Goal: Task Accomplishment & Management: Complete application form

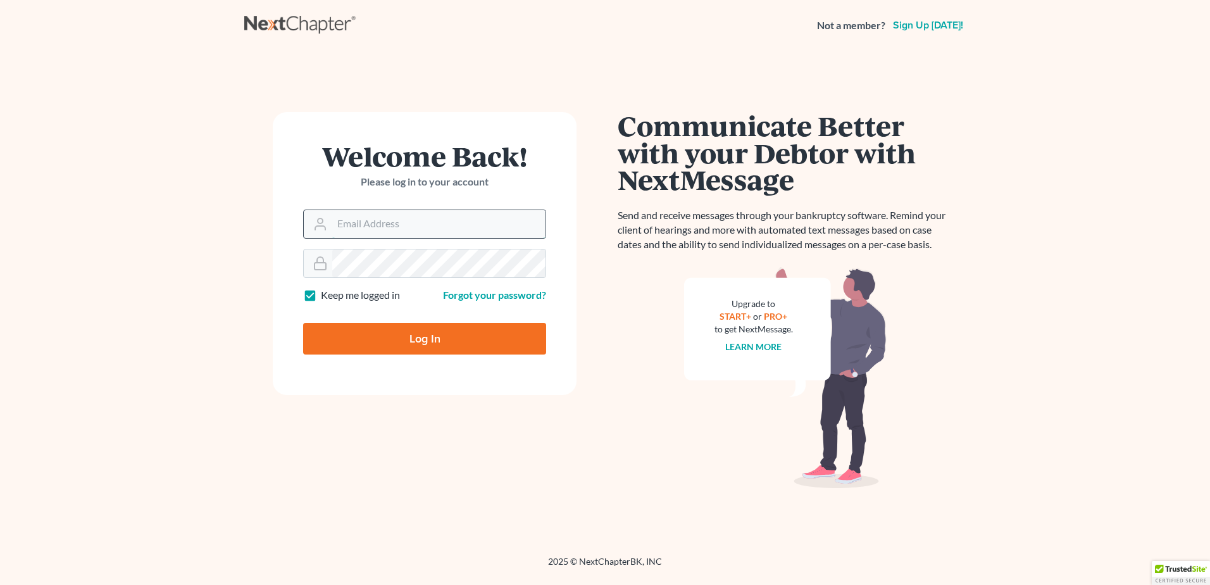
click at [391, 227] on input "Email Address" at bounding box center [438, 224] width 213 height 28
type input "[EMAIL_ADDRESS][DOMAIN_NAME]"
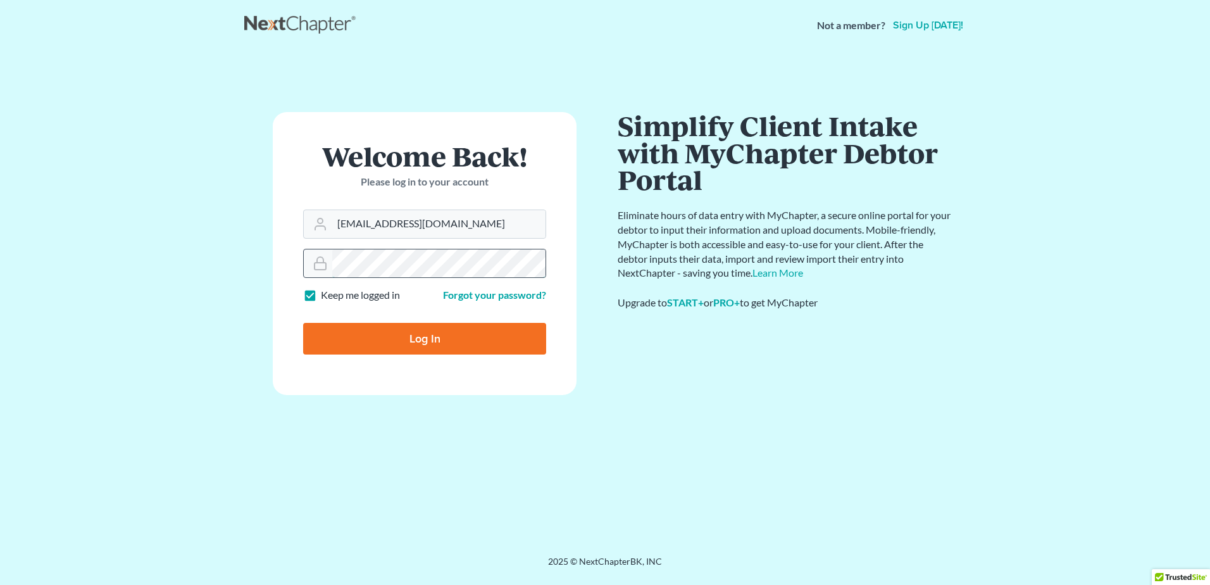
click at [303, 323] on input "Log In" at bounding box center [424, 339] width 243 height 32
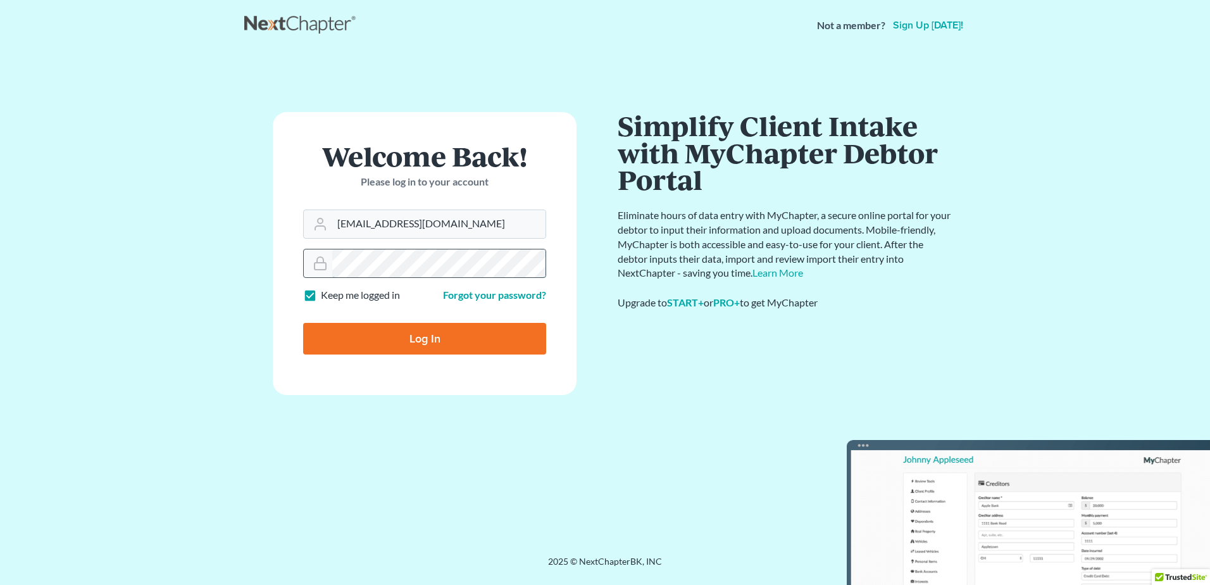
type input "Thinking..."
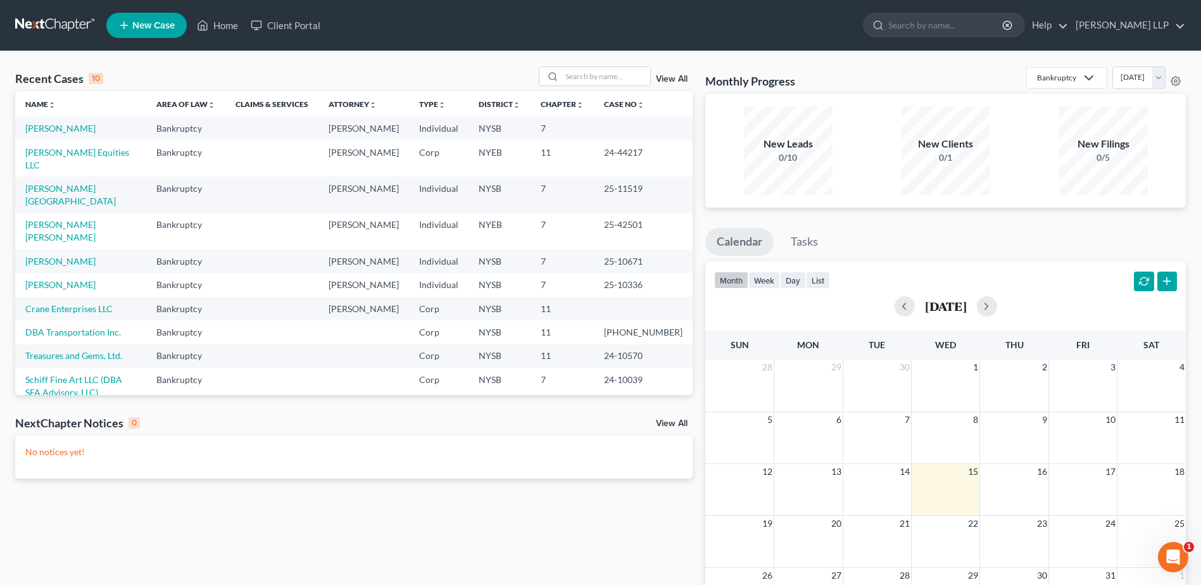
click at [153, 23] on span "New Case" at bounding box center [153, 25] width 42 height 9
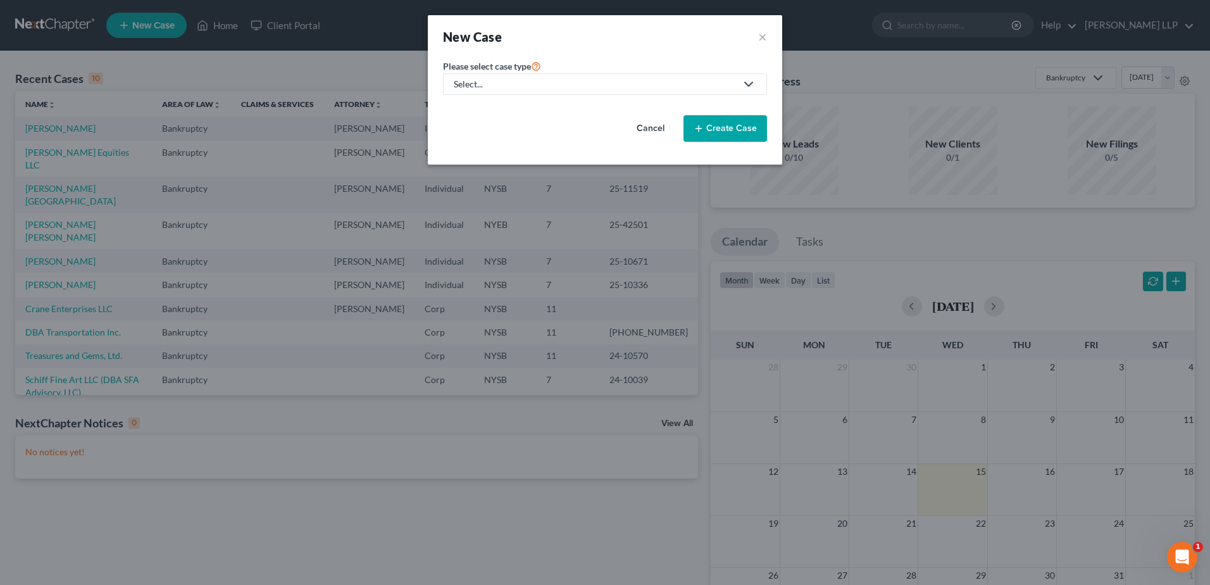
click at [519, 80] on div "Select..." at bounding box center [595, 84] width 282 height 13
click at [498, 111] on div "Bankruptcy" at bounding box center [515, 109] width 121 height 13
select select "55"
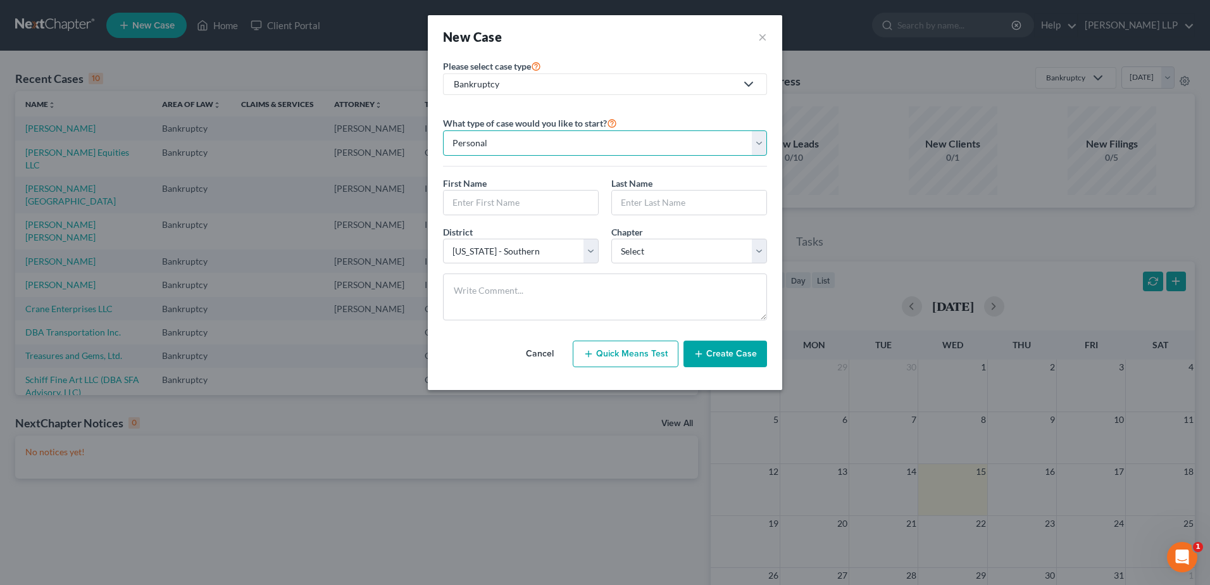
click at [513, 151] on select "Personal Business" at bounding box center [605, 142] width 324 height 25
click at [501, 203] on input "text" at bounding box center [521, 203] width 154 height 24
type input "[PERSON_NAME]"
type input "Rivers"
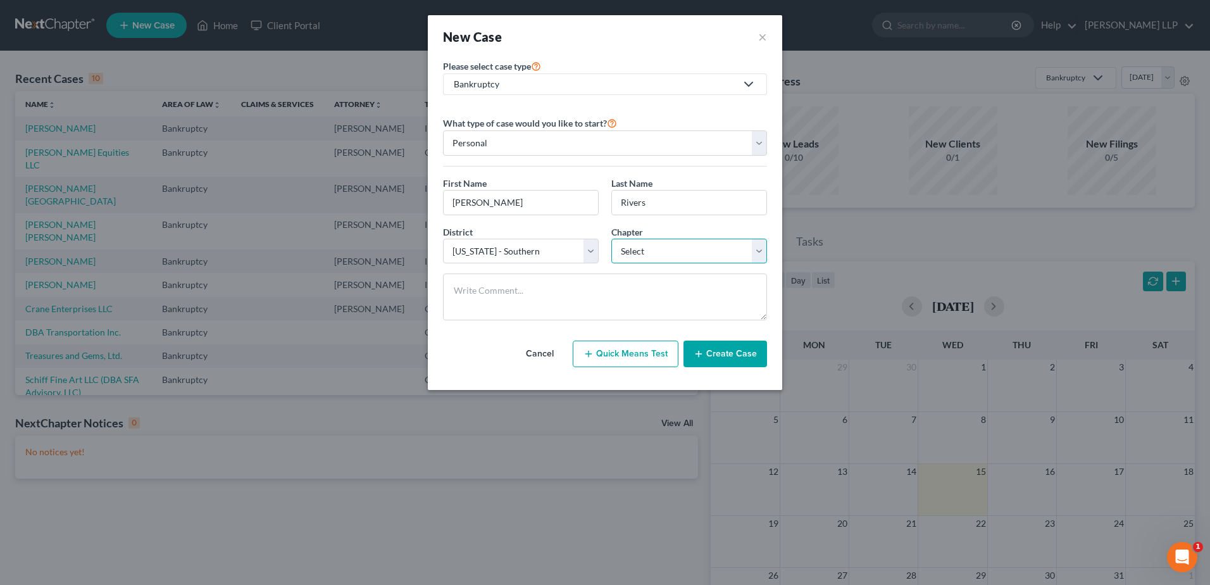
click at [679, 254] on select "Select 7 11 12 13" at bounding box center [690, 251] width 156 height 25
select select "0"
click at [612, 239] on select "Select 7 11 12 13" at bounding box center [690, 251] width 156 height 25
click at [716, 353] on button "Create Case" at bounding box center [726, 354] width 84 height 27
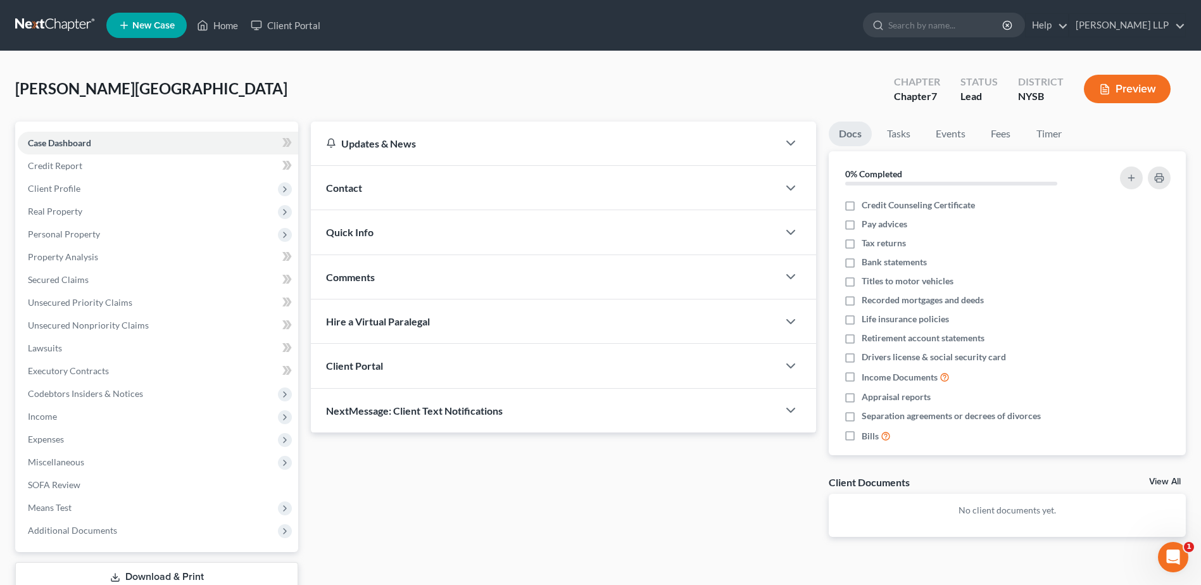
click at [781, 367] on div at bounding box center [797, 365] width 38 height 25
click at [796, 363] on icon "button" at bounding box center [790, 365] width 15 height 15
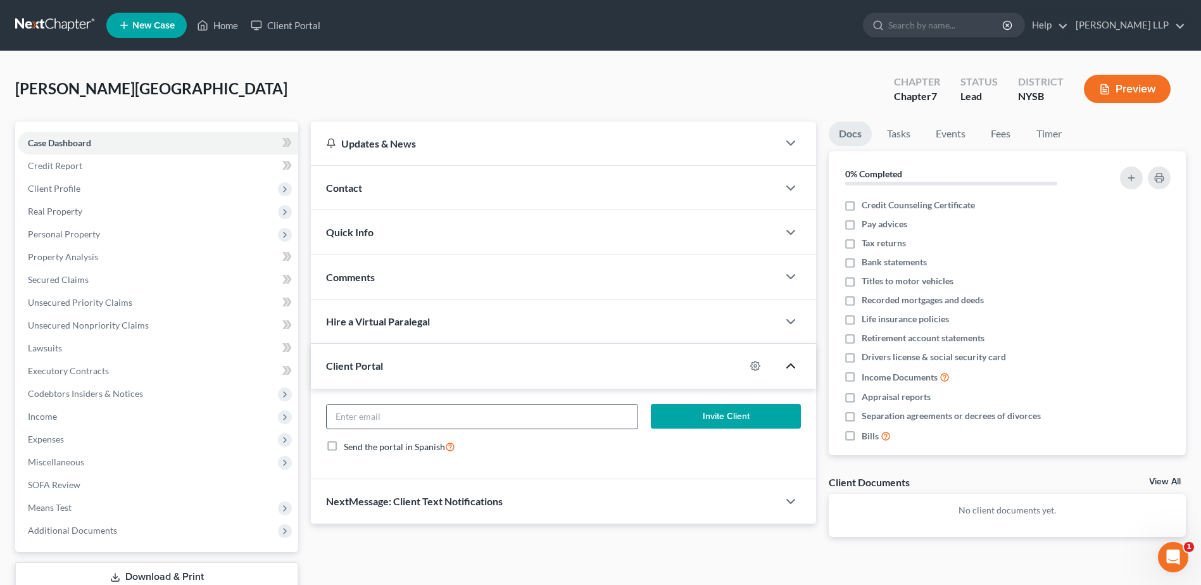
click at [429, 418] on input "email" at bounding box center [482, 417] width 311 height 24
type input "t"
click at [651, 404] on button "Invite Client" at bounding box center [726, 416] width 150 height 25
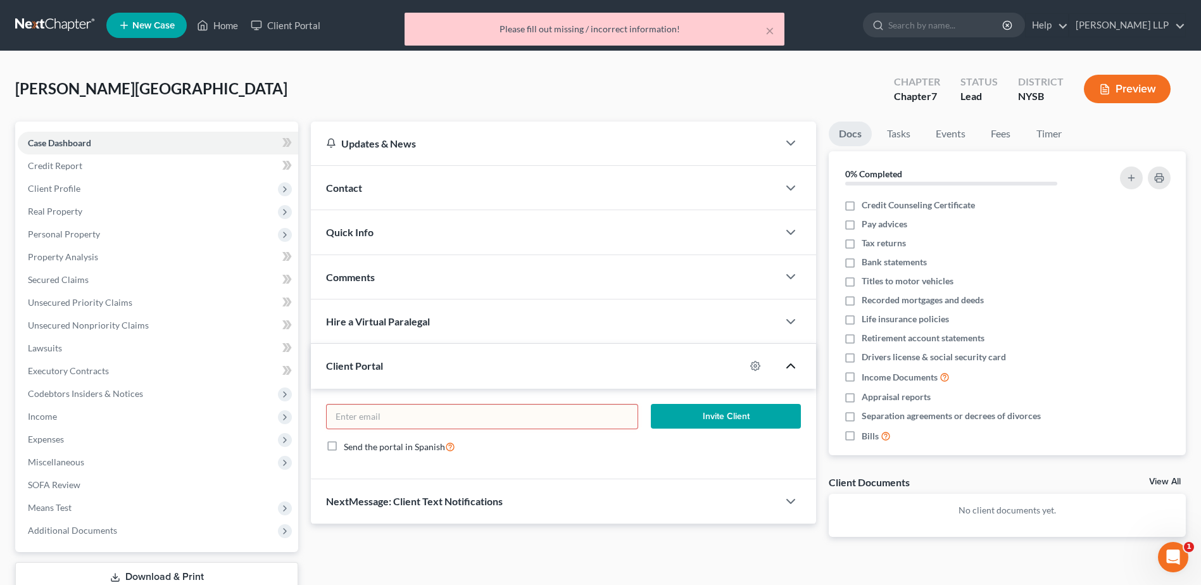
type input "t"
click at [651, 404] on button "Invite Client" at bounding box center [726, 416] width 150 height 25
type input "t"
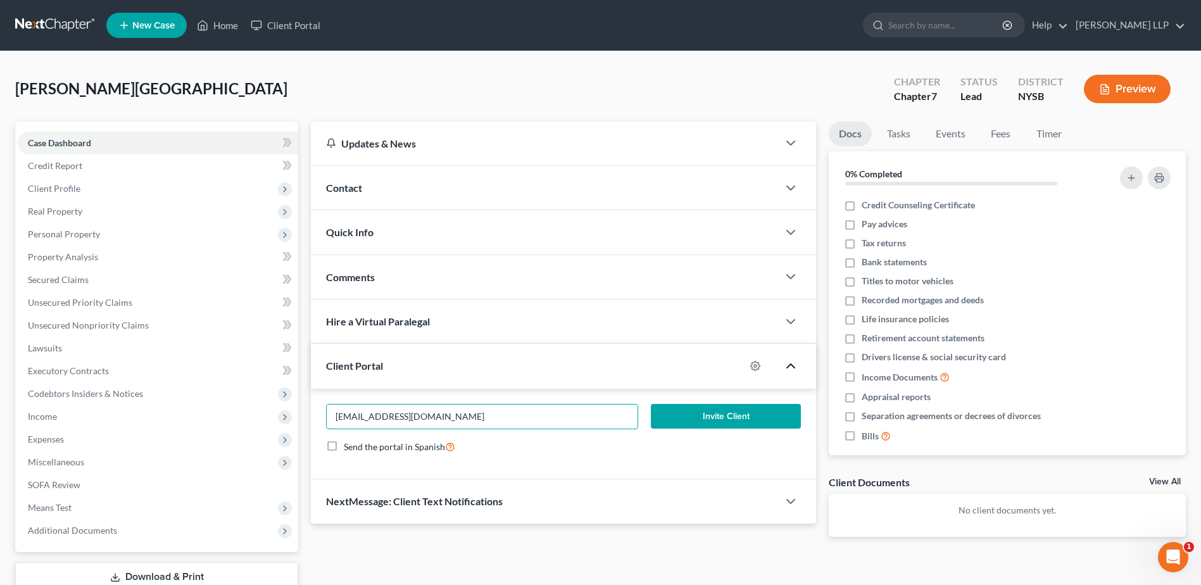
type input "[EMAIL_ADDRESS][DOMAIN_NAME]"
click at [716, 413] on button "Invite Client" at bounding box center [726, 416] width 150 height 25
